Goal: Information Seeking & Learning: Learn about a topic

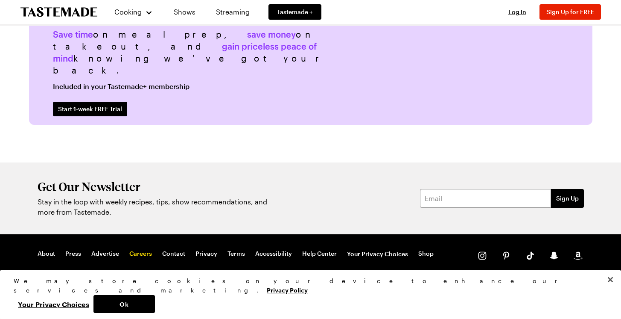
scroll to position [2153, 0]
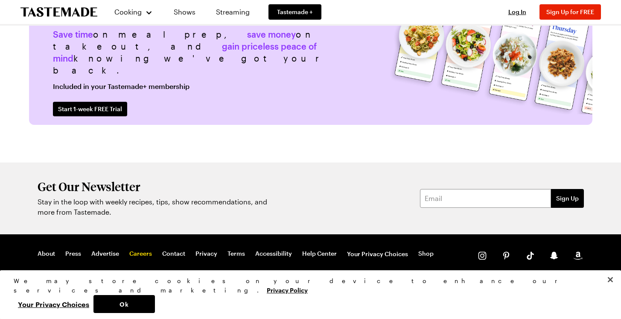
click at [138, 254] on link "Careers" at bounding box center [140, 253] width 23 height 9
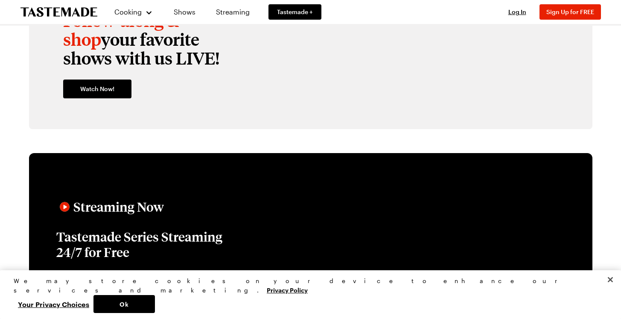
scroll to position [1268, 0]
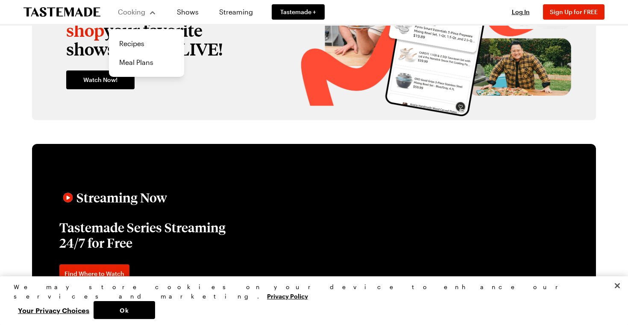
click at [151, 15] on div "Cooking" at bounding box center [136, 12] width 39 height 10
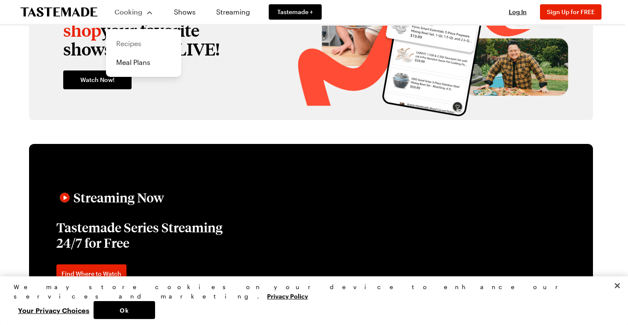
click at [133, 42] on link "Recipes" at bounding box center [143, 43] width 65 height 19
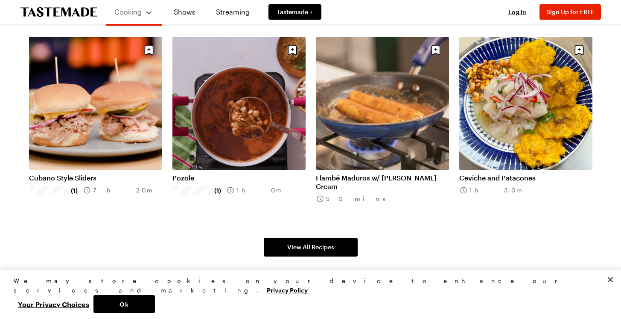
scroll to position [612, 0]
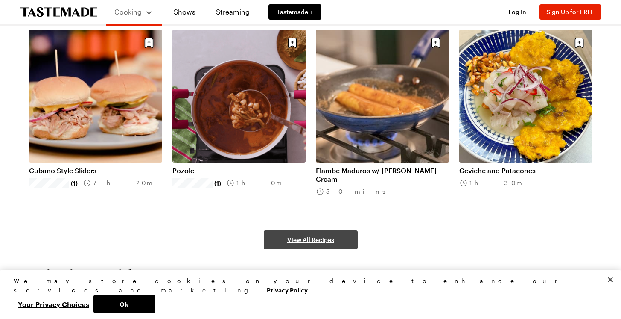
click at [337, 239] on link "View All Recipes" at bounding box center [311, 239] width 94 height 19
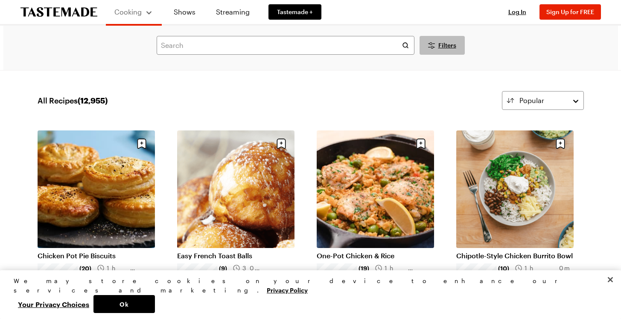
scroll to position [0, 3]
click at [430, 41] on icon "Desktop filters" at bounding box center [432, 45] width 10 height 10
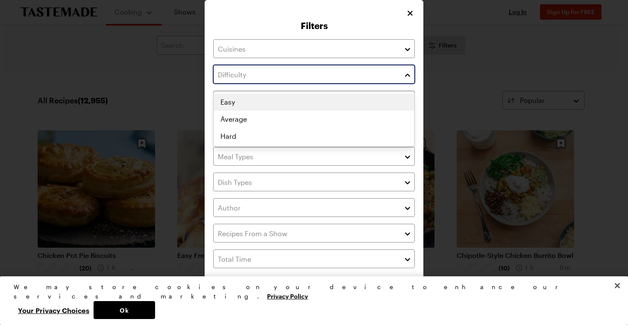
click at [294, 80] on input "text" at bounding box center [314, 74] width 202 height 19
click at [275, 103] on div "Easy Average Hard" at bounding box center [314, 119] width 201 height 51
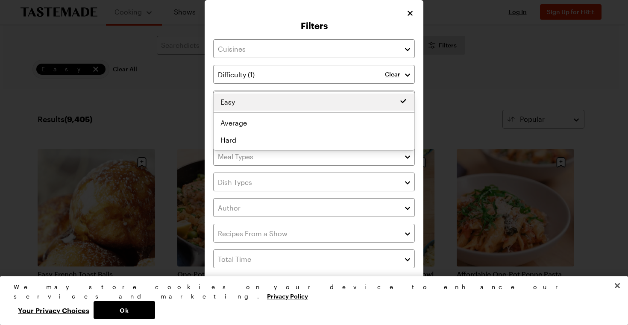
click at [416, 127] on div "Filters Clear Recipes must match all chosen diets. Has Video Has Video Clear Al…" at bounding box center [314, 167] width 219 height 335
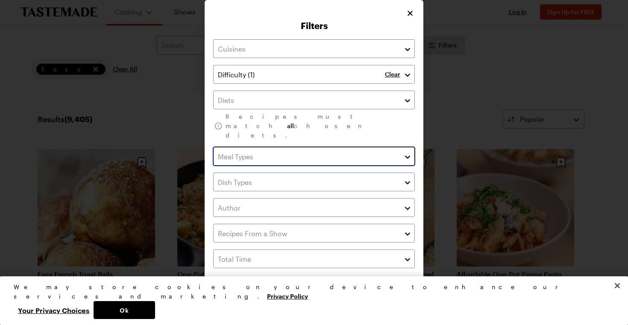
click at [326, 147] on input "text" at bounding box center [314, 156] width 202 height 19
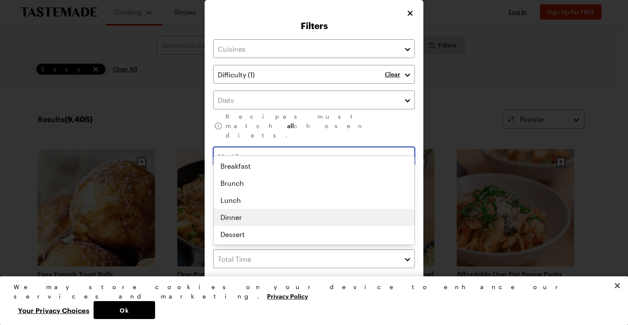
click at [283, 220] on div "Breakfast Brunch Lunch Dinner Dessert" at bounding box center [314, 200] width 201 height 85
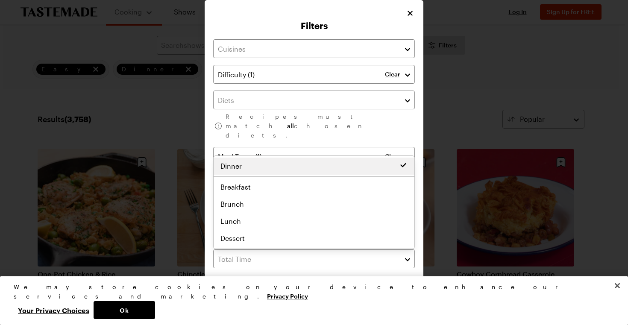
click at [331, 266] on div "Clear Recipes must match all chosen diets. Clear Has Video Has Video Clear All …" at bounding box center [314, 180] width 202 height 282
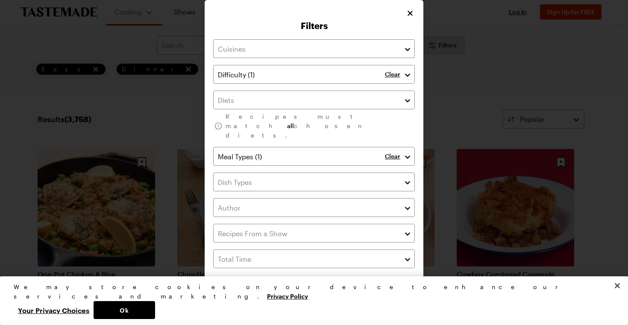
click at [337, 302] on button "Apply Filters" at bounding box center [365, 311] width 98 height 19
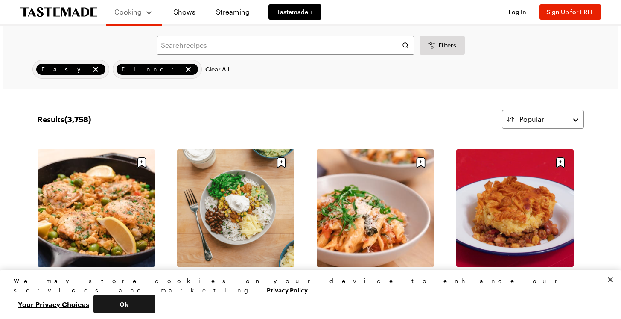
click at [155, 305] on button "Ok" at bounding box center [124, 304] width 61 height 18
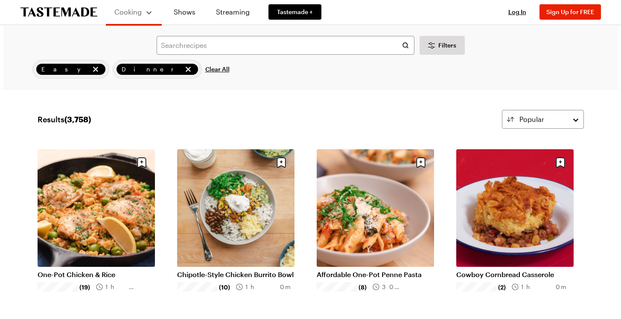
scroll to position [0, 0]
click at [442, 38] on button "Filters" at bounding box center [442, 45] width 45 height 19
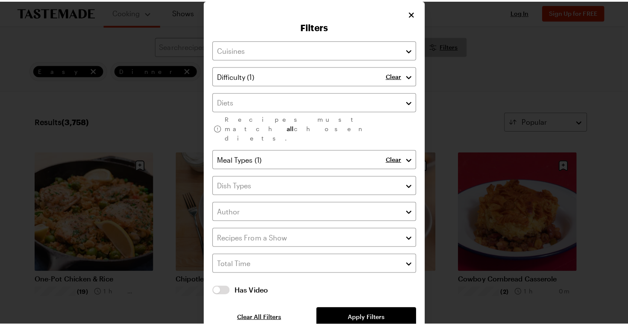
scroll to position [0, 0]
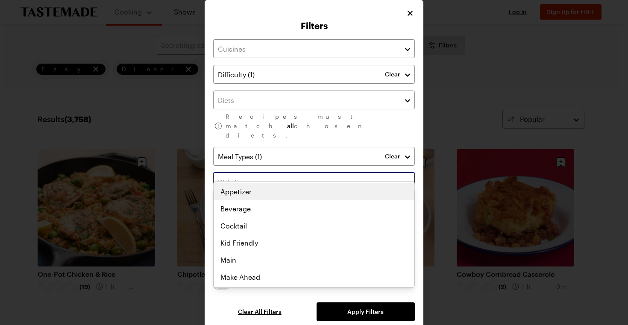
click at [257, 173] on input "text" at bounding box center [314, 182] width 202 height 19
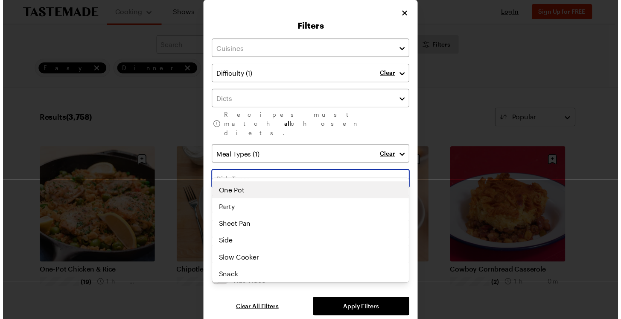
scroll to position [101, 0]
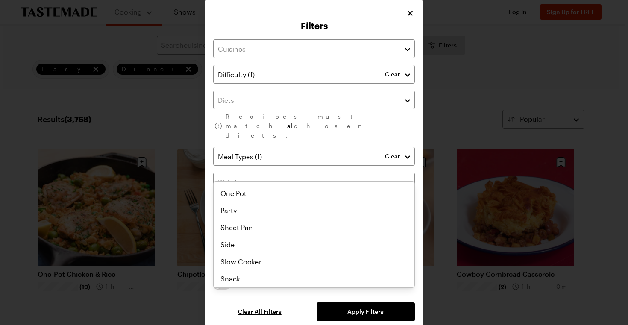
click at [436, 191] on div "Filters Clear Recipes must match all chosen diets. Clear Has Video Has Video Cl…" at bounding box center [314, 167] width 628 height 335
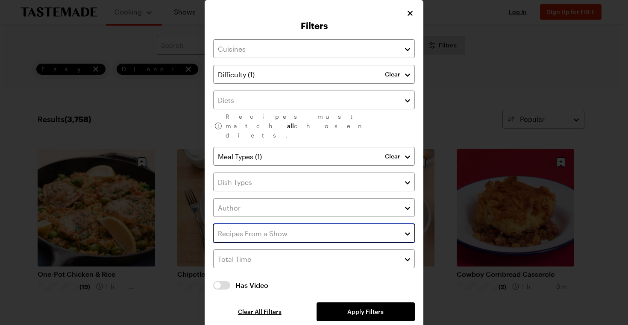
click at [287, 224] on input "text" at bounding box center [314, 233] width 202 height 19
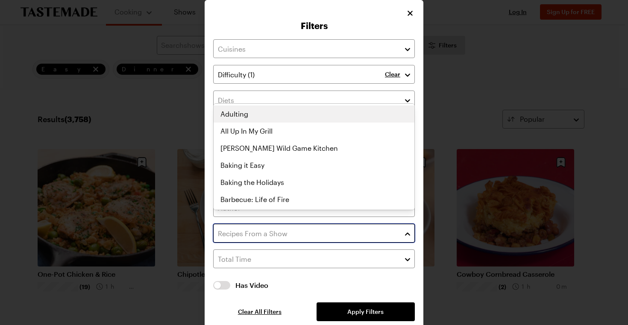
click at [286, 224] on input "text" at bounding box center [314, 233] width 202 height 19
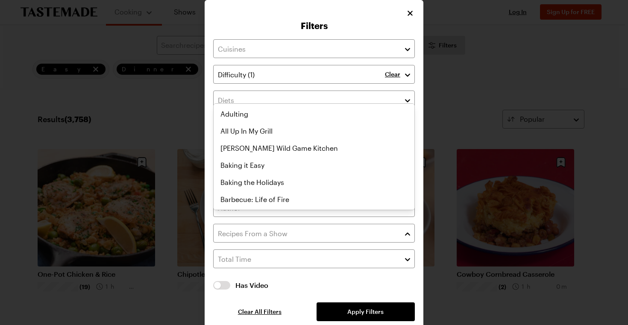
click at [340, 35] on div "Clear Recipes must match all chosen diets. Clear Has Video Has Video Clear All …" at bounding box center [314, 176] width 202 height 290
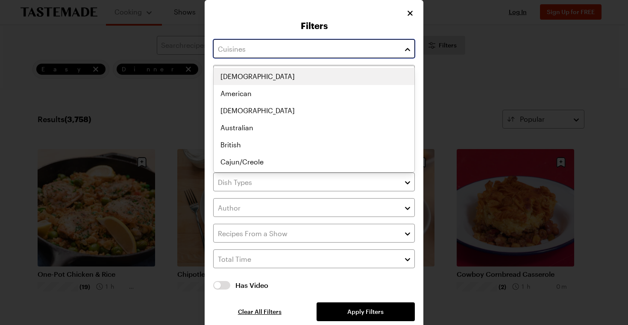
click at [329, 47] on input "text" at bounding box center [314, 48] width 202 height 19
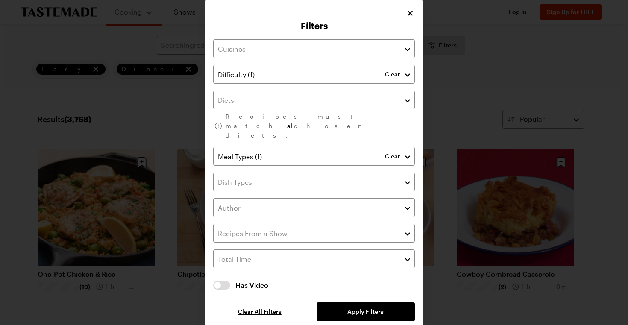
click at [329, 34] on div "Filters Clear Recipes must match all chosen diets. Clear Has Video Has Video Cl…" at bounding box center [314, 167] width 219 height 335
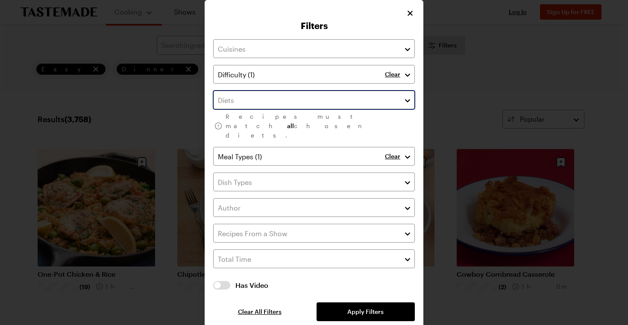
click at [291, 101] on input "text" at bounding box center [314, 100] width 202 height 19
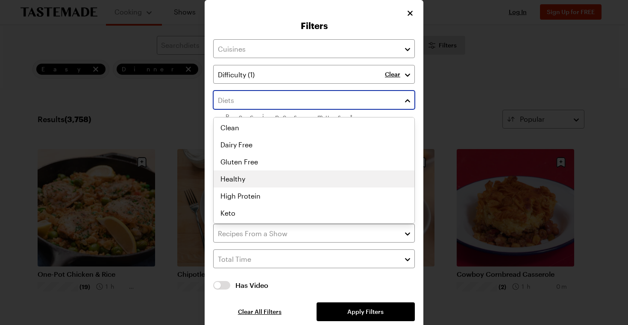
click at [269, 182] on div "Clean Dairy Free Gluten Free Healthy High Protein Keto Low Calorie Low Carb Low…" at bounding box center [314, 170] width 201 height 102
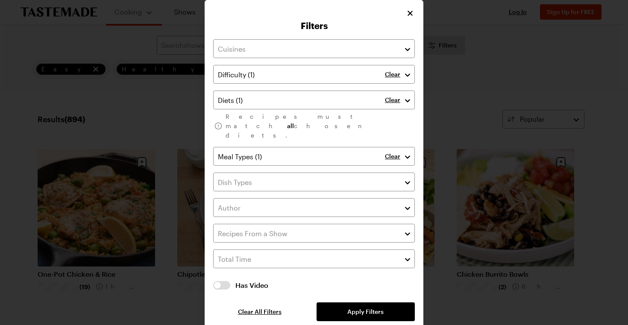
click at [304, 266] on div "Clear Clear Recipes must match all chosen diets. Clear Has Video Has Video Clea…" at bounding box center [314, 180] width 202 height 282
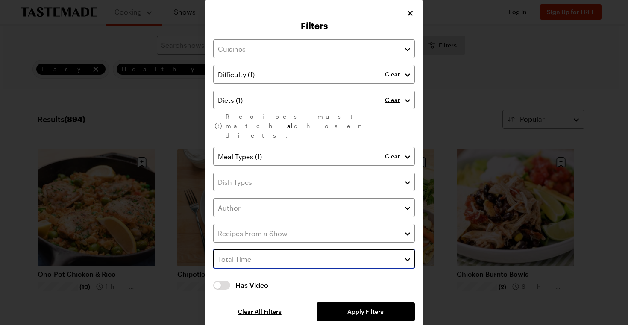
click at [293, 249] on input "text" at bounding box center [314, 258] width 202 height 19
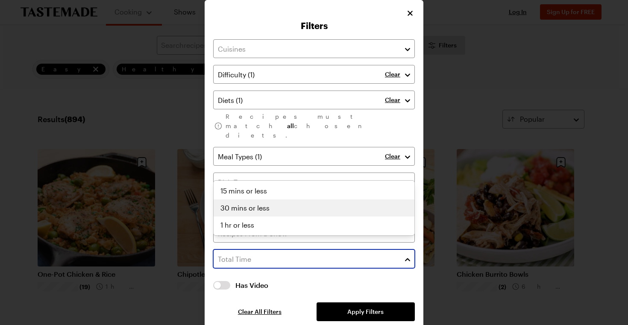
click at [273, 204] on div "30 mins or less" at bounding box center [313, 208] width 187 height 10
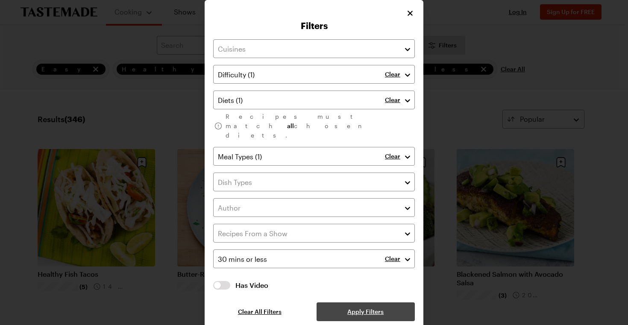
click at [340, 302] on button "Apply Filters" at bounding box center [365, 311] width 98 height 19
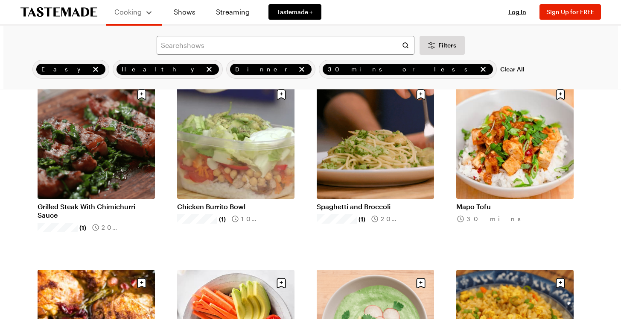
scroll to position [632, 0]
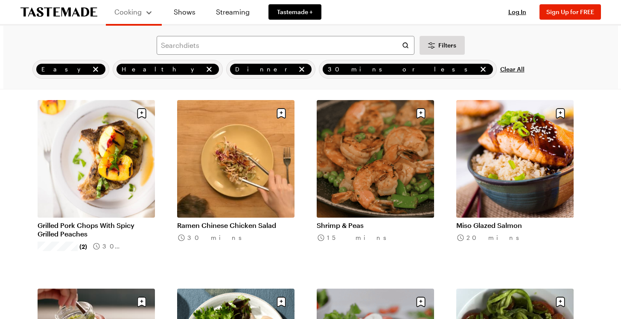
scroll to position [1940, 2]
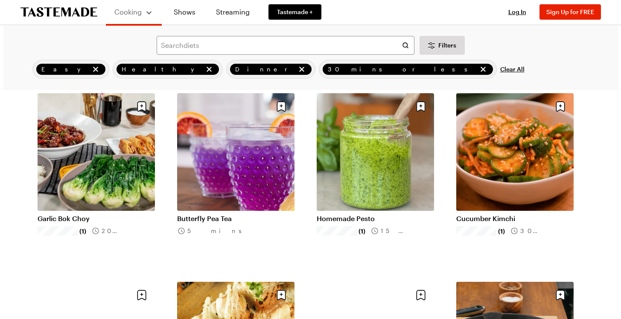
scroll to position [3073, 0]
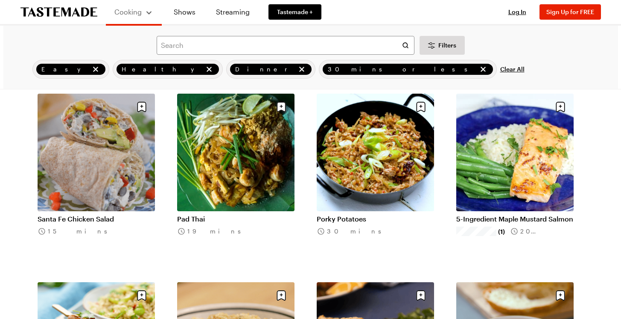
scroll to position [2496, 0]
